Goal: Use online tool/utility: Utilize a website feature to perform a specific function

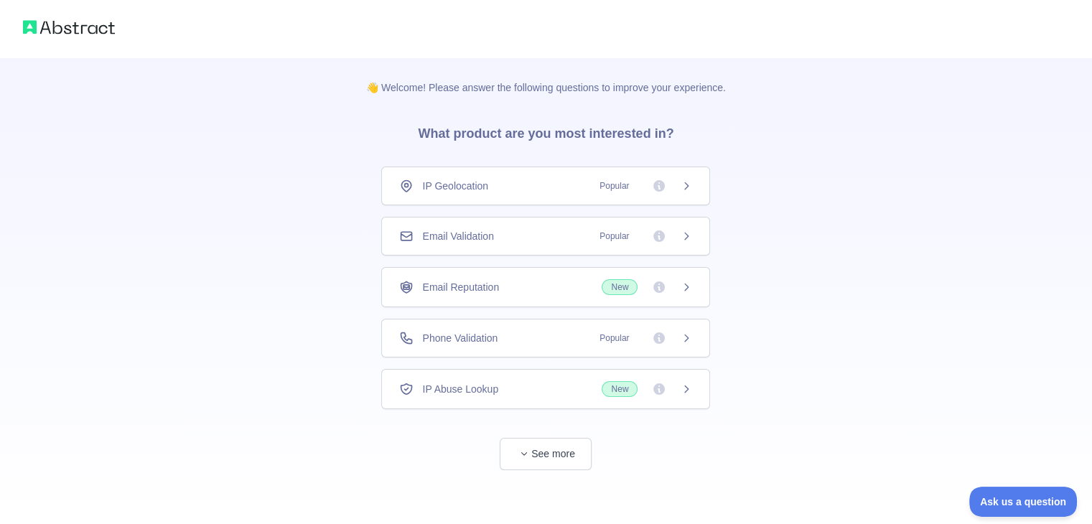
click at [661, 288] on icon at bounding box center [659, 287] width 11 height 11
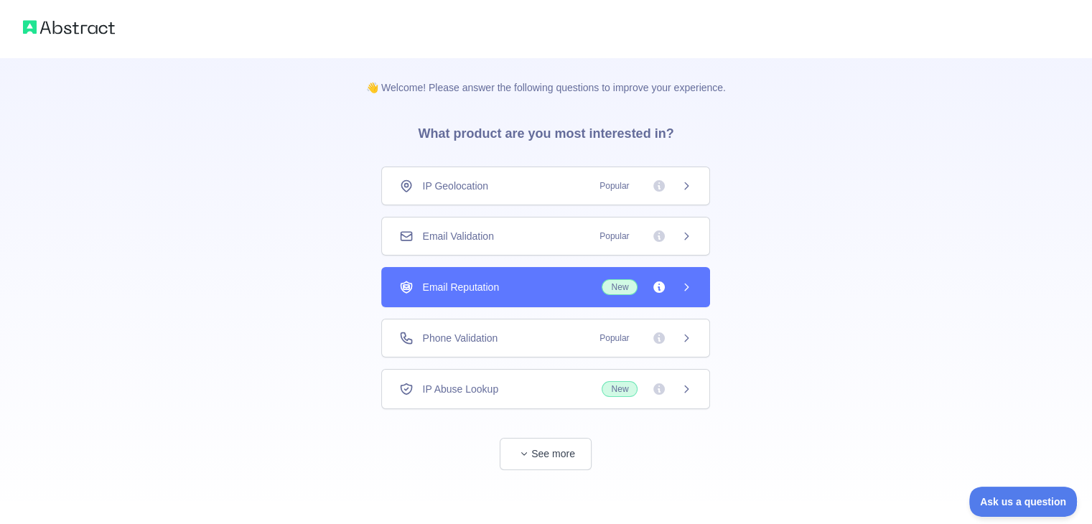
click at [661, 288] on icon at bounding box center [659, 287] width 11 height 11
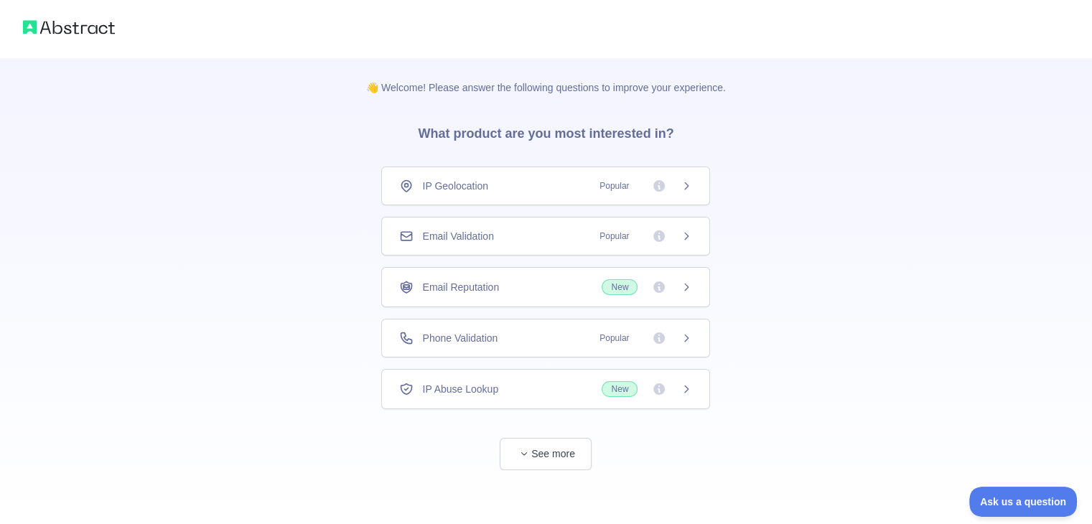
click at [492, 231] on span "Email Validation" at bounding box center [457, 236] width 71 height 14
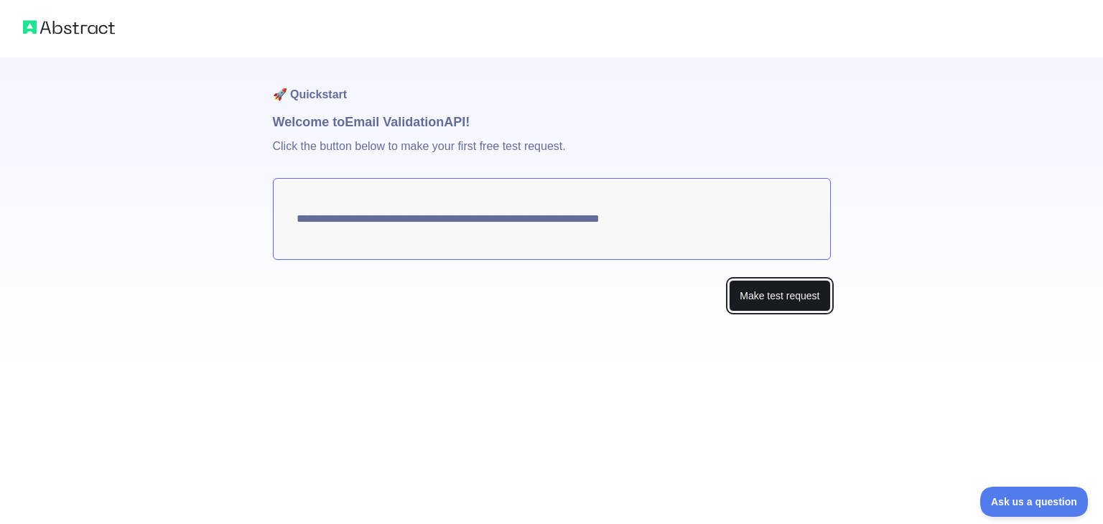
click at [750, 288] on button "Make test request" at bounding box center [779, 296] width 101 height 32
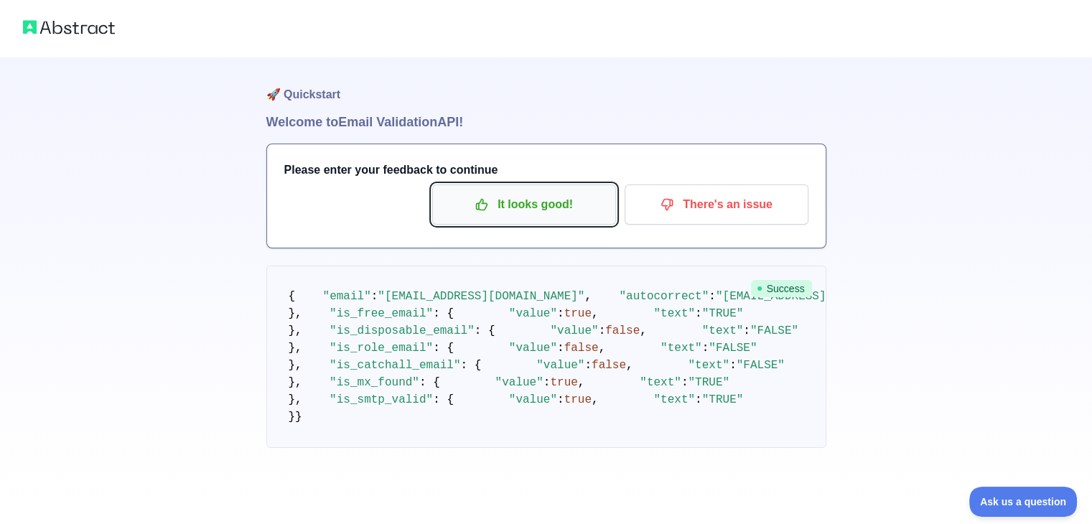
click at [546, 209] on p "It looks good!" at bounding box center [524, 204] width 162 height 24
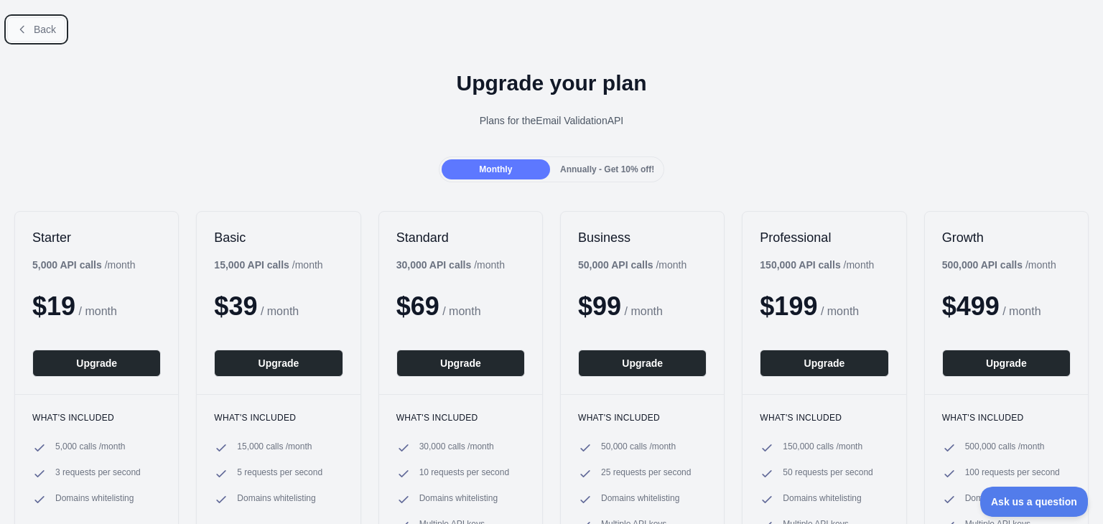
click at [29, 31] on button "Back" at bounding box center [36, 29] width 58 height 24
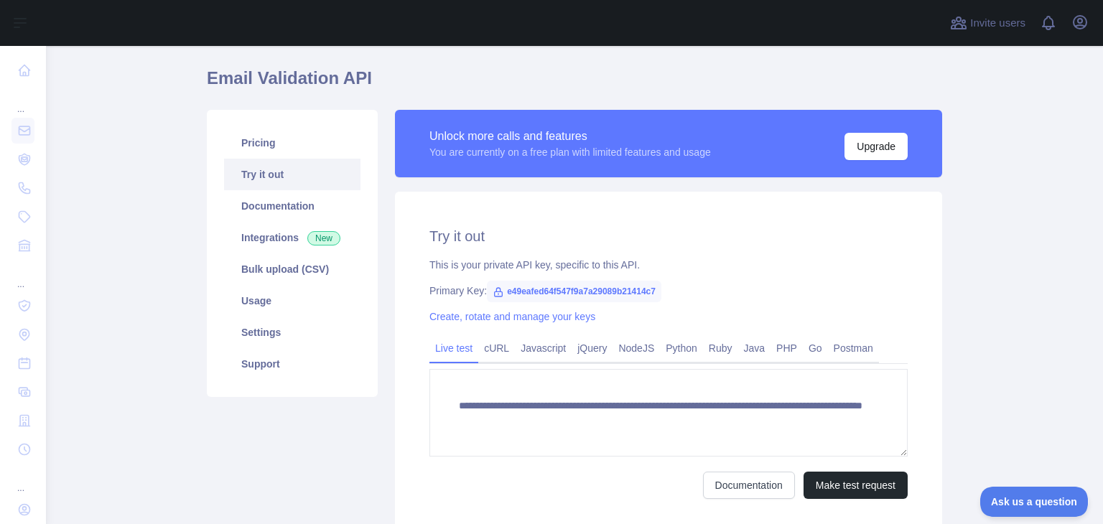
scroll to position [51, 0]
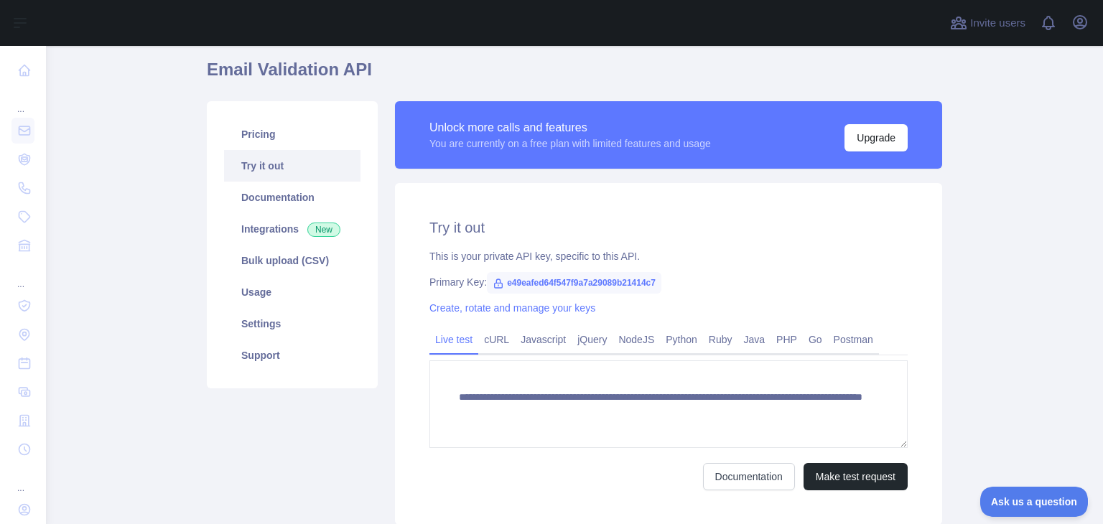
click at [549, 288] on span "e49eafed64f547f9a7a29089b21414c7" at bounding box center [574, 283] width 175 height 22
copy span "e49eafed64f547f9a7a29089b21414c7"
